Goal: Find specific page/section: Find specific page/section

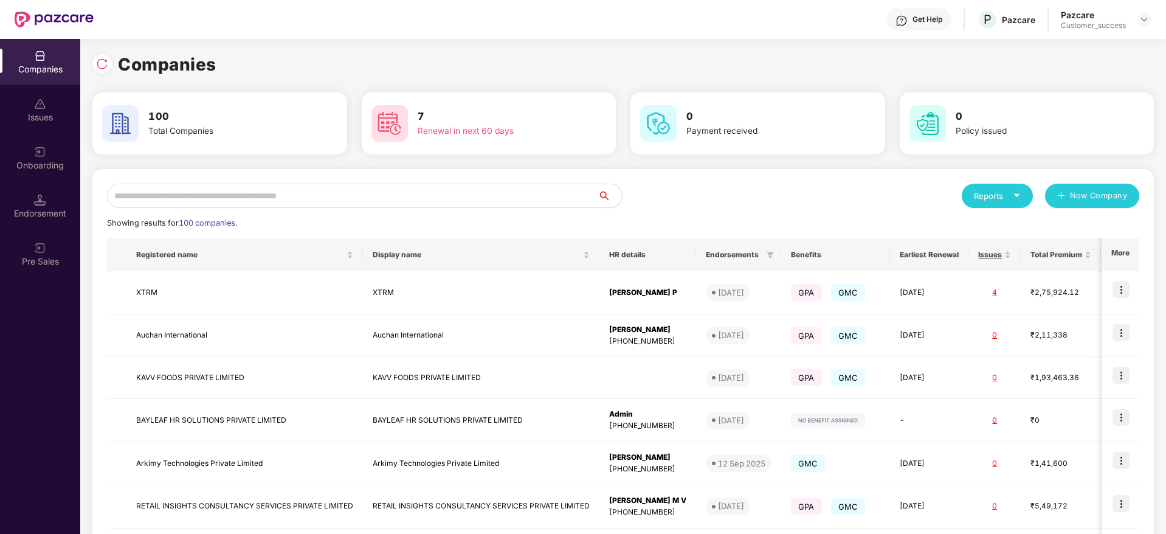
click at [171, 193] on input "text" at bounding box center [352, 196] width 490 height 24
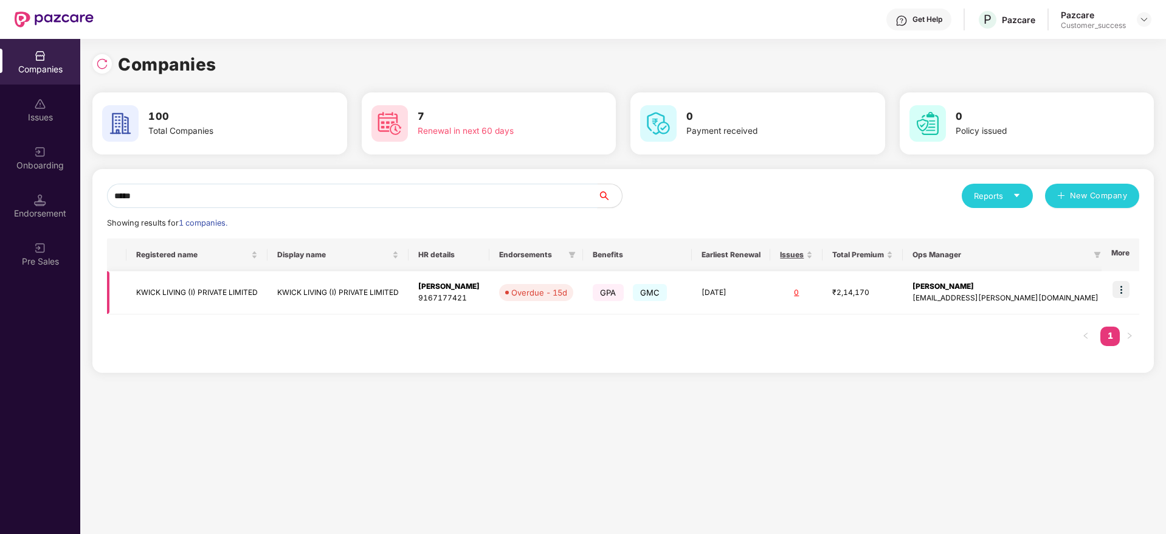
type input "*****"
click at [168, 278] on td "KWICK LIVING (I) PRIVATE LIMITED" at bounding box center [196, 292] width 141 height 43
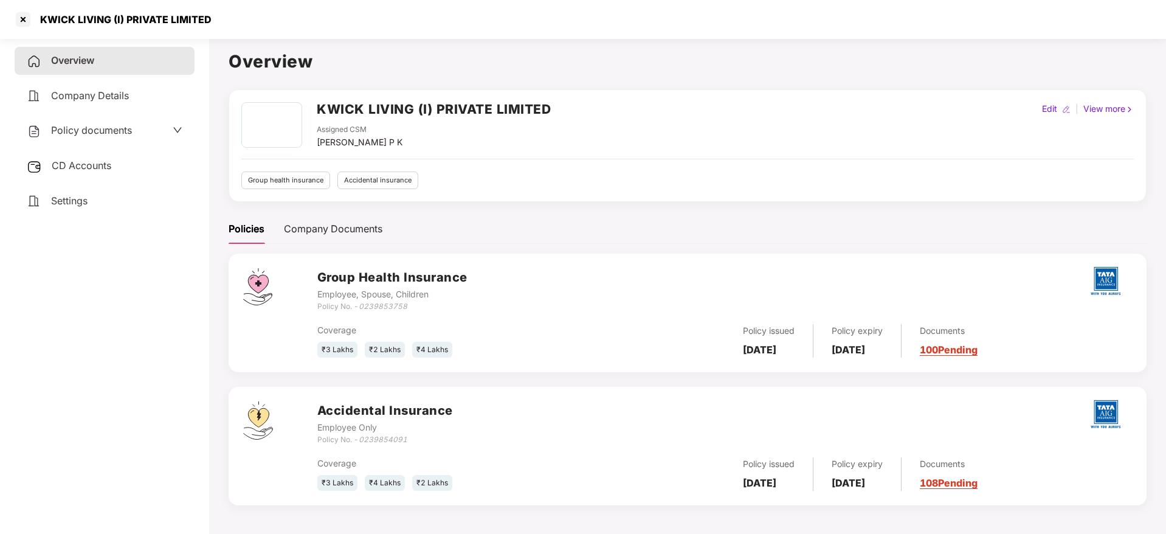
click at [479, 113] on h2 "KWICK LIVING (I) PRIVATE LIMITED" at bounding box center [434, 109] width 234 height 20
copy h2 "KWICK LIVING (I) PRIVATE LIMITED"
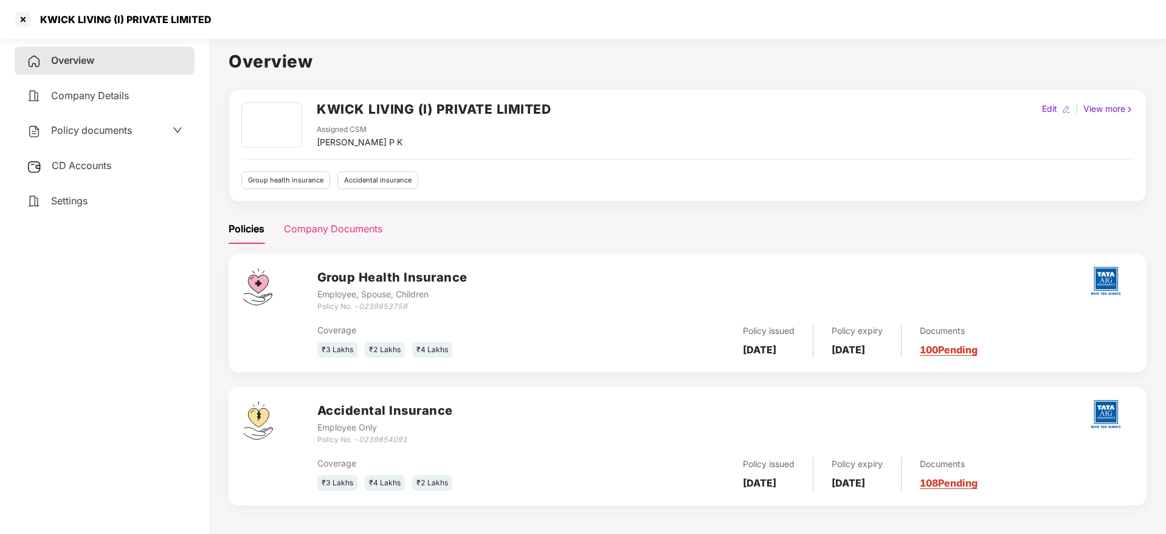
click at [339, 232] on div "Company Documents" at bounding box center [333, 228] width 98 height 15
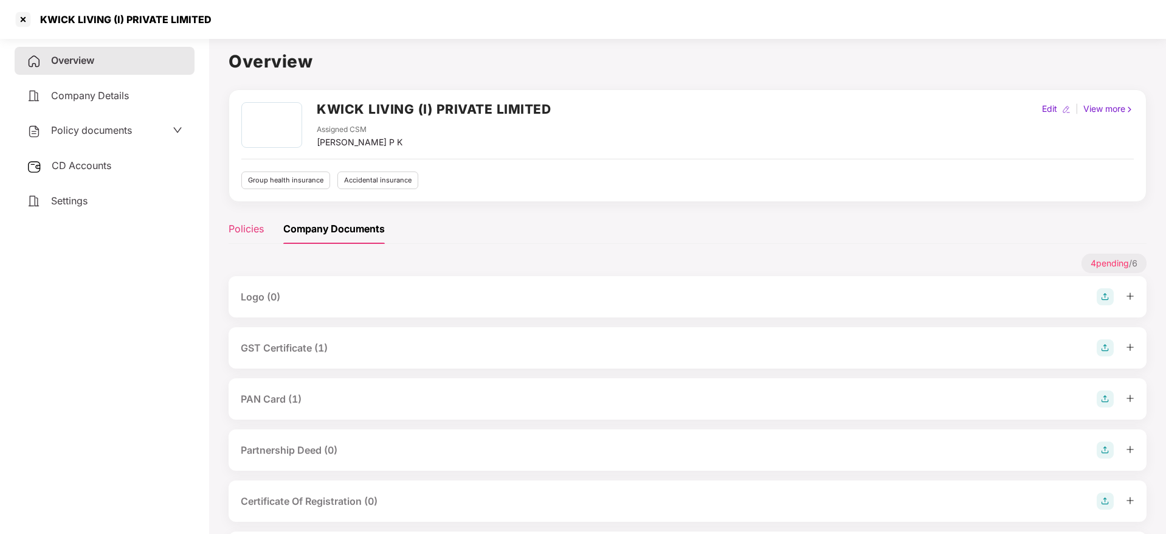
click at [254, 235] on div "Policies" at bounding box center [246, 228] width 35 height 15
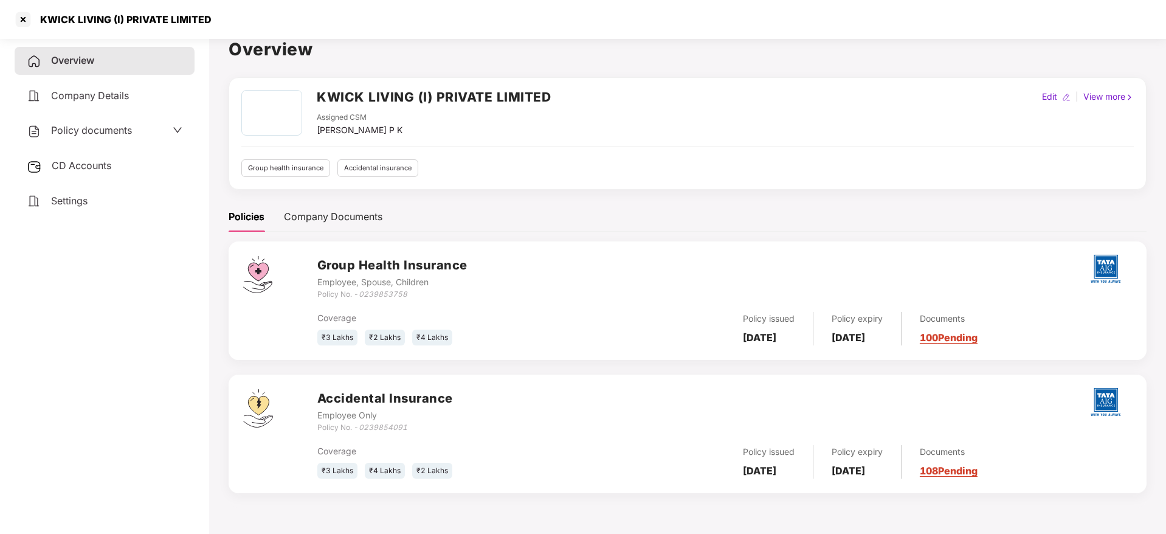
scroll to position [13, 0]
drag, startPoint x: 360, startPoint y: 292, endPoint x: 424, endPoint y: 293, distance: 63.2
click at [424, 293] on div "Policy No. - 0239853758" at bounding box center [392, 294] width 150 height 12
copy icon "0239853758"
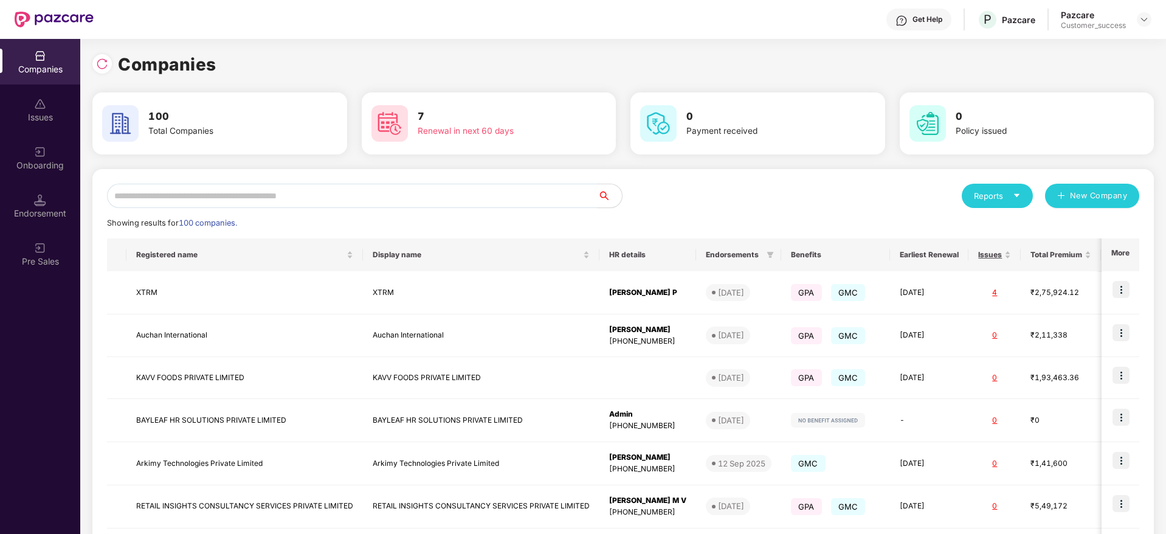
click at [56, 171] on div "Onboarding" at bounding box center [40, 158] width 80 height 46
